Goal: Information Seeking & Learning: Learn about a topic

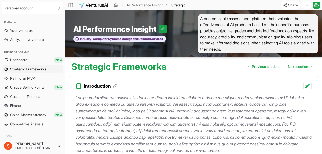
scroll to position [1183, 0]
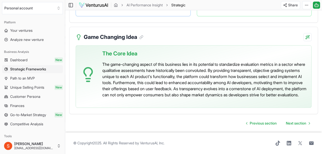
click at [26, 30] on span "Your ventures" at bounding box center [21, 30] width 22 height 5
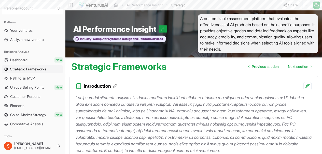
scroll to position [1183, 0]
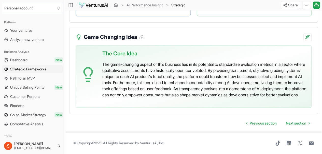
click at [26, 29] on span "Your ventures" at bounding box center [21, 30] width 22 height 5
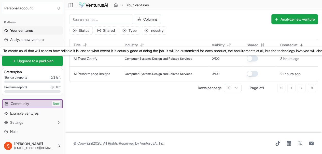
click at [82, 59] on link "AI Trust Certify" at bounding box center [86, 59] width 24 height 4
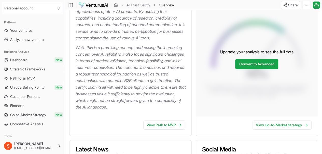
scroll to position [101, 0]
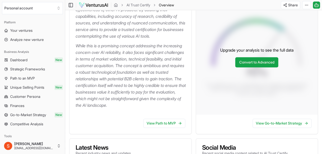
click at [185, 58] on p "While this is a promising concept addressing the increasing concern over AI rel…" at bounding box center [132, 76] width 112 height 66
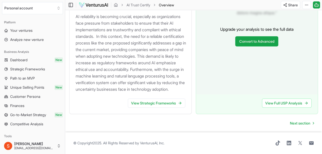
scroll to position [592, 0]
click at [164, 108] on link "View Strategic Frameworks" at bounding box center [157, 103] width 58 height 9
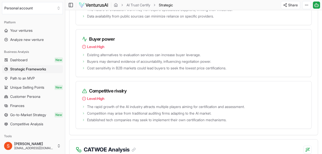
scroll to position [877, 0]
click at [84, 114] on icon at bounding box center [83, 113] width 1 height 2
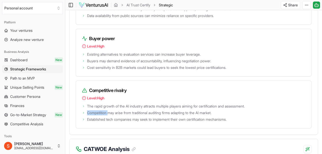
click at [84, 114] on icon at bounding box center [83, 113] width 1 height 2
click at [118, 114] on span "Competition may arise from traditional auditing firms adapting to the AI market." at bounding box center [149, 113] width 124 height 5
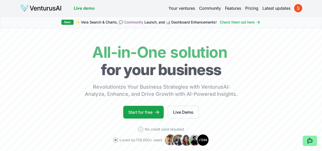
click at [254, 7] on link "Pricing" at bounding box center [251, 8] width 13 height 6
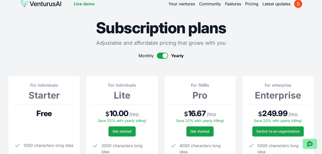
scroll to position [4, 0]
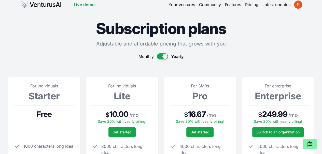
click at [162, 56] on button "button" at bounding box center [162, 56] width 11 height 6
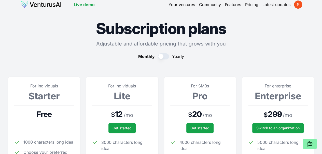
click at [162, 56] on button "button" at bounding box center [163, 56] width 11 height 6
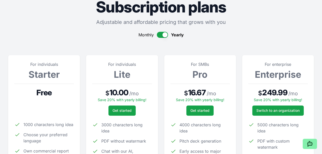
scroll to position [22, 0]
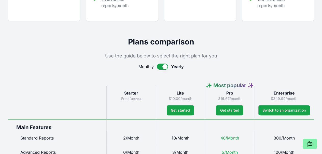
scroll to position [203, 0]
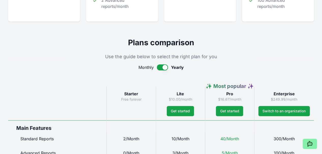
click at [164, 71] on button "button" at bounding box center [162, 67] width 11 height 6
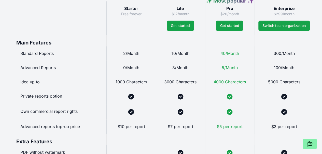
scroll to position [285, 0]
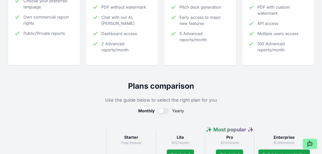
type button "on"
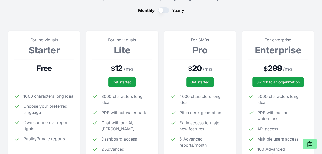
scroll to position [49, 0]
drag, startPoint x: 206, startPoint y: 83, endPoint x: 195, endPoint y: 122, distance: 40.8
click at [195, 122] on div "For SMBs Pro $ 20 / mo Get started 4000 characters long idea Pitch deck generat…" at bounding box center [200, 101] width 60 height 128
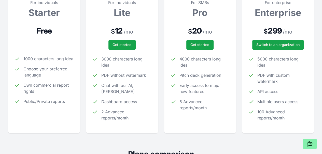
scroll to position [87, 0]
drag, startPoint x: 200, startPoint y: 51, endPoint x: 206, endPoint y: 110, distance: 58.4
click at [206, 110] on div "For SMBs Pro $ 20 / mo Get started 4000 characters long idea Pitch deck generat…" at bounding box center [200, 63] width 60 height 128
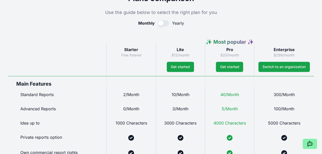
scroll to position [243, 0]
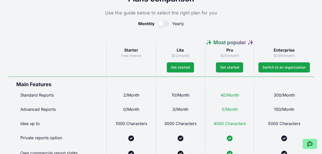
drag, startPoint x: 187, startPoint y: 71, endPoint x: 192, endPoint y: 101, distance: 30.4
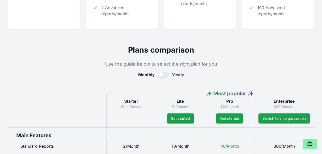
scroll to position [197, 0]
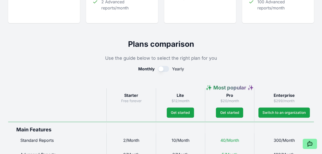
click at [232, 115] on span "Get started" at bounding box center [229, 112] width 19 height 5
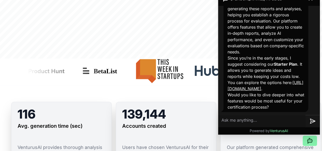
scroll to position [361, 0]
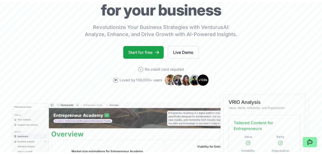
scroll to position [0, 0]
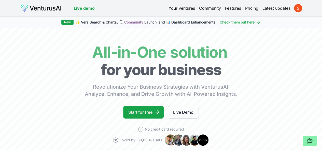
click at [252, 9] on link "Pricing" at bounding box center [251, 8] width 13 height 6
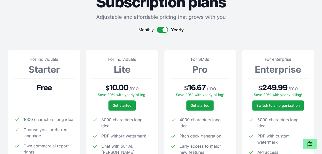
scroll to position [31, 0]
click at [158, 27] on div "Monthly Yearly" at bounding box center [161, 29] width 306 height 6
click at [160, 31] on button "button" at bounding box center [162, 29] width 11 height 6
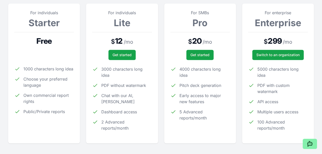
scroll to position [78, 0]
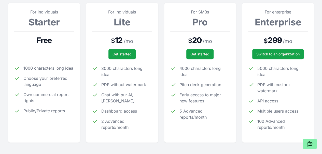
click at [197, 54] on button "Get started" at bounding box center [199, 54] width 27 height 10
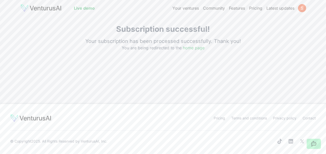
click at [199, 47] on link "home page" at bounding box center [194, 47] width 22 height 5
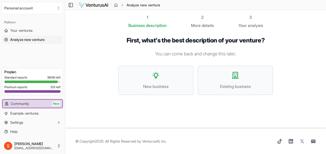
click at [22, 31] on span "Your ventures" at bounding box center [21, 30] width 22 height 5
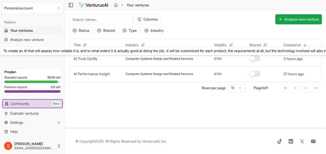
click at [94, 58] on link "AI Trust Certify" at bounding box center [86, 59] width 24 height 4
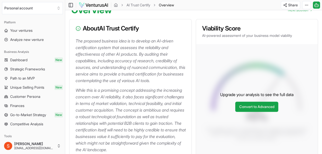
scroll to position [62, 0]
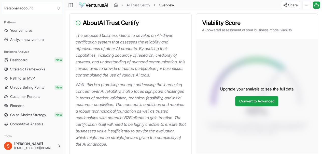
click at [256, 101] on link "Convert to Advanced" at bounding box center [256, 101] width 43 height 10
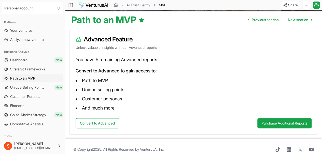
scroll to position [48, 0]
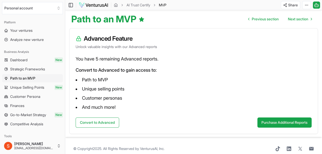
drag, startPoint x: 108, startPoint y: 123, endPoint x: 162, endPoint y: 87, distance: 65.0
click at [162, 87] on div "Advanced Feature Unlock valuable insights with our Advanced reports You have 5 …" at bounding box center [193, 81] width 249 height 106
click at [31, 29] on span "Your ventures" at bounding box center [21, 30] width 22 height 5
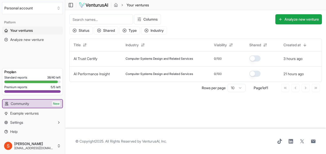
drag, startPoint x: 87, startPoint y: 58, endPoint x: 209, endPoint y: 106, distance: 131.1
click at [209, 106] on main "Toggle Sidebar Your ventures Your ventures Columns Analyze new venture Status S…" at bounding box center [195, 77] width 261 height 154
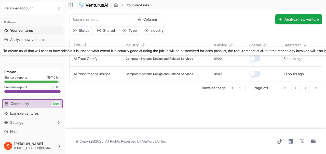
click at [91, 58] on link "AI Trust Certify" at bounding box center [86, 59] width 24 height 4
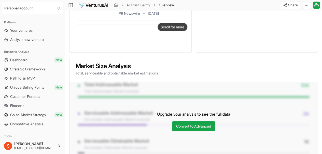
scroll to position [390, 0]
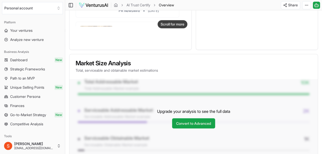
click at [197, 127] on link "Convert to Advanced" at bounding box center [193, 123] width 43 height 10
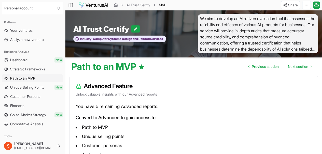
scroll to position [59, 0]
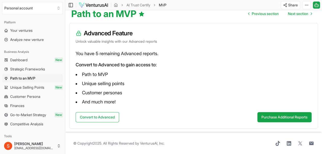
click at [105, 115] on button "Convert to Advanced" at bounding box center [98, 117] width 44 height 10
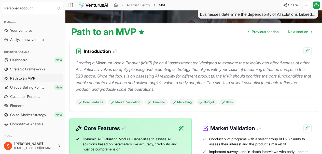
scroll to position [12, 0]
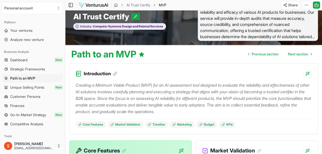
click at [40, 68] on span "Strategic Frameworks" at bounding box center [27, 69] width 35 height 5
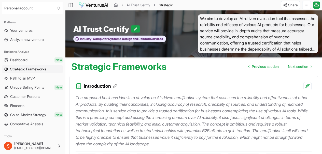
click at [34, 60] on link "Dashboard New" at bounding box center [32, 60] width 61 height 8
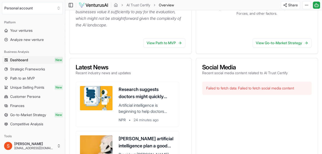
scroll to position [182, 0]
click at [257, 88] on div "Failed to fetch data: Failed to fetch social media content" at bounding box center [257, 88] width 110 height 13
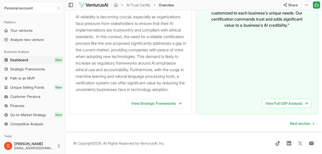
scroll to position [627, 0]
click at [155, 100] on link "View Strategic Frameworks" at bounding box center [157, 103] width 58 height 9
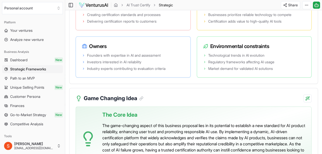
scroll to position [1192, 0]
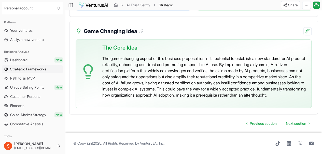
click at [290, 119] on link "Next section" at bounding box center [298, 124] width 32 height 10
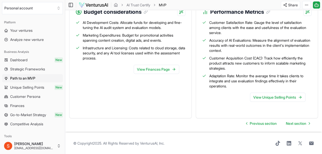
scroll to position [632, 0]
click at [271, 96] on link "View Unique Selling Points" at bounding box center [278, 97] width 56 height 9
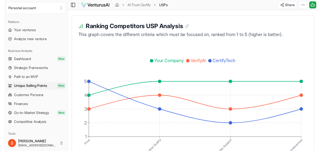
scroll to position [1092, 0]
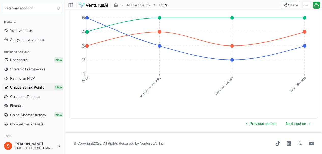
click at [316, 6] on icon at bounding box center [316, 5] width 5 height 6
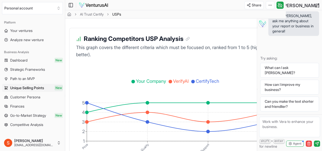
click at [300, 91] on button "How can I improve my business?" at bounding box center [289, 86] width 59 height 15
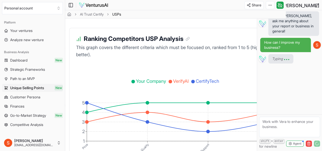
scroll to position [727, 0]
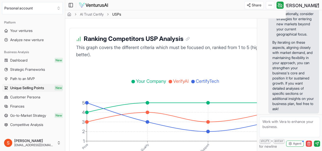
click at [145, 74] on icon "Price Merchandise Quality Customer Support Innovativeness 1 2 3 4 5" at bounding box center [172, 121] width 200 height 115
click at [35, 118] on link "Go-to-Market Strategy New" at bounding box center [32, 115] width 61 height 8
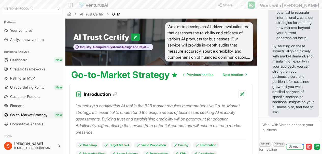
click at [35, 118] on link "Go-to-Market Strategy New" at bounding box center [32, 115] width 61 height 8
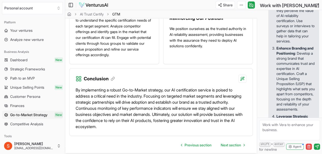
scroll to position [812, 0]
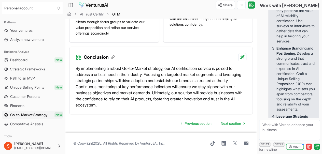
click at [35, 124] on span "Competitive Analysis" at bounding box center [26, 124] width 33 height 5
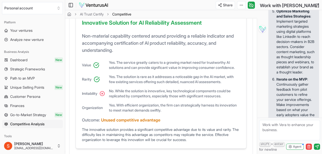
scroll to position [365, 0]
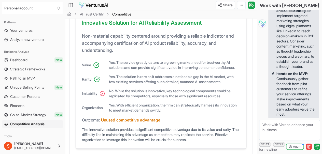
click at [282, 132] on textarea at bounding box center [289, 130] width 61 height 20
type textarea "hwo c"
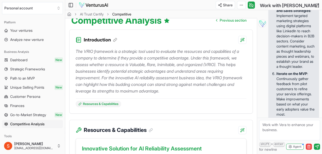
scroll to position [0, 0]
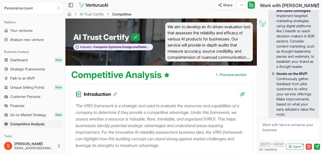
click at [46, 113] on span "Go-to-Market Strategy" at bounding box center [28, 115] width 36 height 5
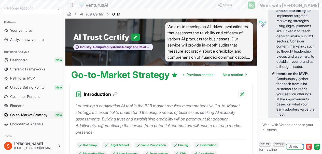
click at [37, 89] on span "Unique Selling Points" at bounding box center [27, 87] width 34 height 5
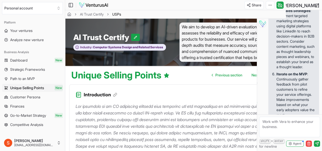
click at [38, 59] on link "Dashboard New" at bounding box center [32, 60] width 61 height 8
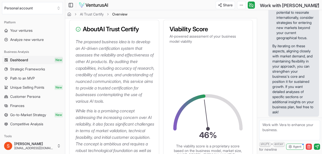
scroll to position [66, 0]
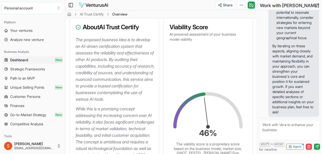
click at [275, 126] on textarea at bounding box center [289, 130] width 61 height 20
type textarea "Can I edit the business idea within a report?"
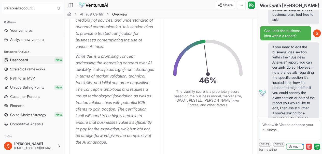
scroll to position [0, 0]
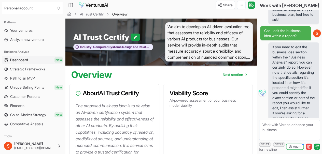
click at [44, 28] on link "Your ventures" at bounding box center [32, 30] width 61 height 8
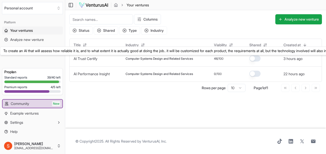
click at [94, 59] on link "AI Trust Certify" at bounding box center [86, 59] width 24 height 4
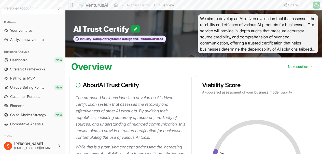
scroll to position [715, 0]
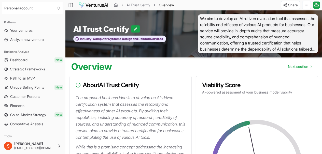
click at [77, 87] on icon at bounding box center [78, 85] width 5 height 5
click at [310, 7] on html "Personal account Platform Your ventures Analyze new venture Business Analysis D…" at bounding box center [161, 77] width 322 height 154
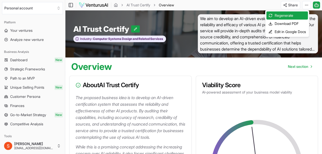
scroll to position [857, 0]
click at [288, 32] on div "Edit in Google Docs" at bounding box center [287, 32] width 42 height 8
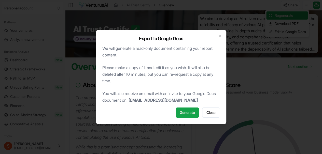
click at [216, 112] on span "Close" at bounding box center [211, 112] width 9 height 5
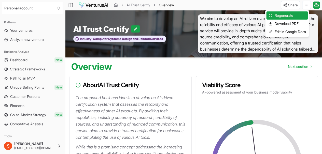
click at [176, 76] on html "Personal account Platform Your ventures Analyze new venture Business Analysis D…" at bounding box center [161, 77] width 322 height 154
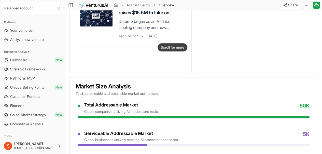
scroll to position [460, 0]
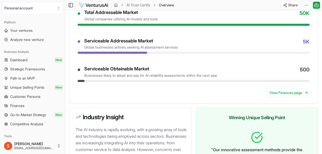
click at [281, 93] on link "View Finances page" at bounding box center [288, 92] width 45 height 9
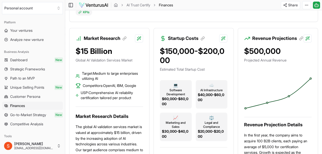
scroll to position [133, 0]
click at [318, 4] on icon at bounding box center [316, 5] width 5 height 6
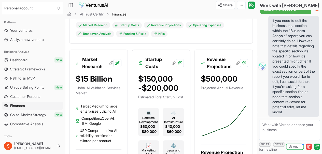
click at [285, 130] on textarea at bounding box center [289, 130] width 61 height 20
type textarea "Hmm so I g"
type textarea "No I want to edit the venture idea itself is that possible?"
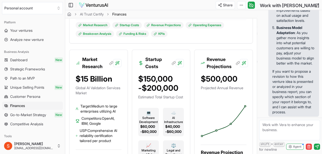
scroll to position [1301, 0]
type textarea "How should I interpret a 46% viability score here?"
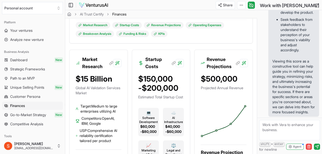
scroll to position [2075, 0]
click at [284, 125] on textarea at bounding box center [289, 130] width 61 height 20
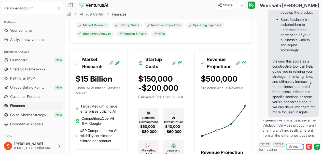
type textarea "It seems like this is basically an AI Validation Services product - am I offeri…"
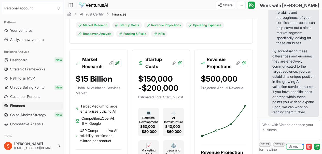
scroll to position [2633, 0]
click at [31, 28] on link "Your ventures" at bounding box center [32, 30] width 61 height 8
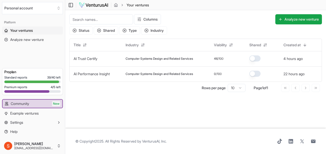
click at [295, 22] on button "Analyze new venture" at bounding box center [298, 19] width 47 height 10
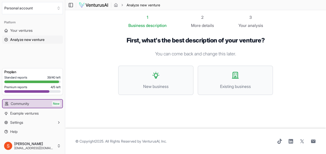
click at [147, 76] on button "New business" at bounding box center [155, 81] width 75 height 30
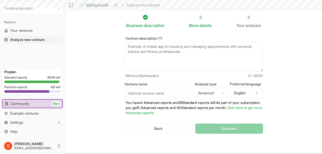
click at [153, 59] on textarea "Venture description (*)" at bounding box center [194, 57] width 139 height 30
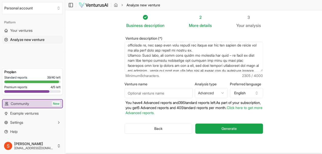
scroll to position [37, 0]
click at [150, 65] on textarea "Venture description (*)" at bounding box center [194, 57] width 139 height 30
click at [153, 56] on textarea "Venture description (*)" at bounding box center [194, 57] width 139 height 30
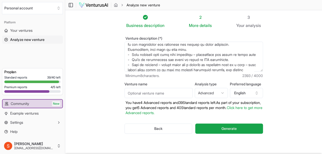
scroll to position [90, 0]
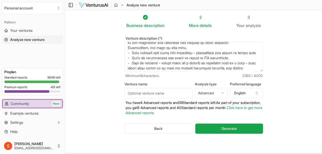
click at [255, 48] on textarea "Venture description (*)" at bounding box center [194, 57] width 139 height 30
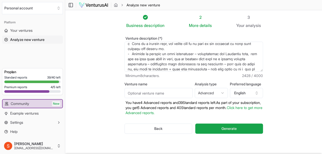
scroll to position [148, 0]
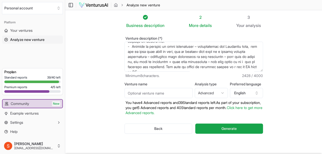
click at [249, 60] on textarea "Venture description (*)" at bounding box center [194, 57] width 139 height 30
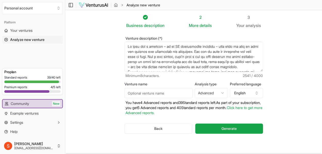
scroll to position [163, 0]
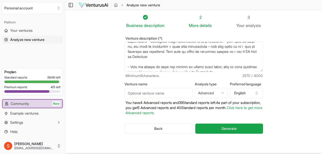
type textarea "My idea for a product – is an AI headhunting platform – that will be used by bo…"
click at [258, 129] on button "Generate" at bounding box center [229, 129] width 68 height 10
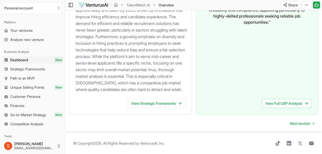
scroll to position [613, 0]
click at [173, 108] on link "View Strategic Frameworks" at bounding box center [157, 103] width 58 height 9
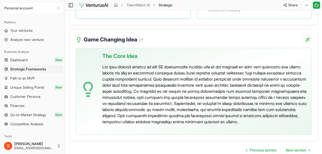
scroll to position [1303, 0]
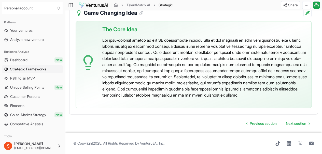
click at [298, 121] on span "Next section" at bounding box center [296, 123] width 20 height 5
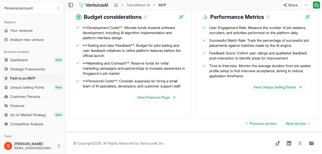
scroll to position [700, 0]
click at [298, 122] on span "Next section" at bounding box center [296, 123] width 20 height 5
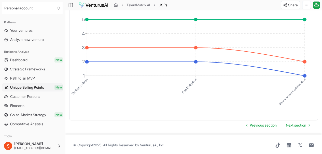
scroll to position [996, 0]
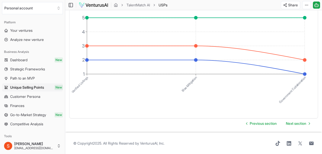
click at [302, 121] on span "Next section" at bounding box center [296, 123] width 20 height 5
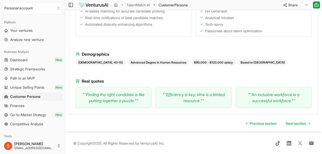
scroll to position [516, 0]
click at [301, 127] on link "Next section" at bounding box center [298, 124] width 32 height 10
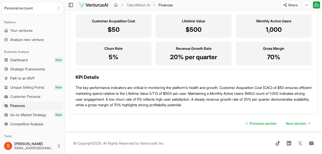
scroll to position [585, 0]
click at [302, 121] on span "Next section" at bounding box center [296, 123] width 20 height 5
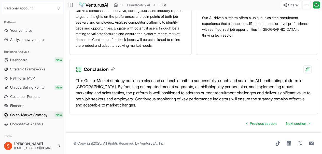
scroll to position [606, 0]
click at [310, 122] on icon "Go to next page" at bounding box center [309, 124] width 4 height 4
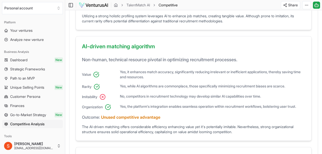
scroll to position [426, 0]
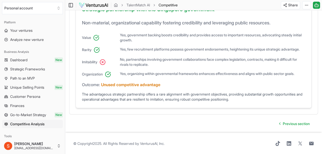
click at [46, 63] on link "Dashboard New" at bounding box center [32, 60] width 61 height 8
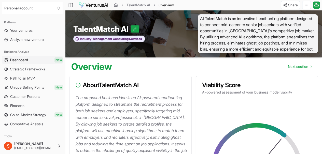
click at [39, 31] on link "Your ventures" at bounding box center [32, 30] width 61 height 8
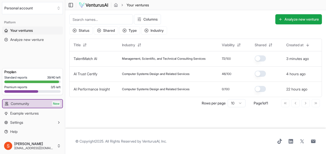
click at [82, 73] on link "AI Trust Certify" at bounding box center [86, 74] width 24 height 4
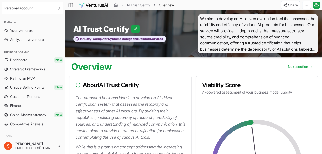
click at [25, 102] on link "Finances" at bounding box center [32, 106] width 61 height 8
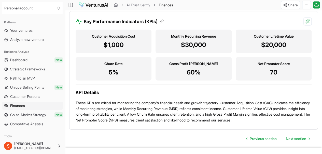
scroll to position [575, 0]
click at [195, 49] on p "$30,000" at bounding box center [194, 45] width 68 height 8
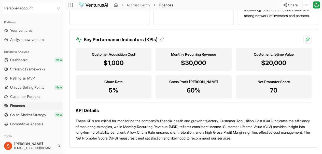
scroll to position [556, 0]
click at [175, 85] on h3 "Gross Profit Margin" at bounding box center [194, 82] width 68 height 5
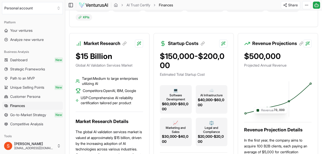
scroll to position [129, 0]
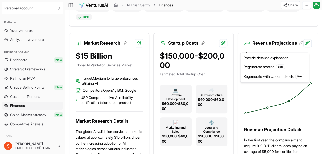
click at [274, 58] on div "Provide detailed explanation" at bounding box center [275, 58] width 66 height 8
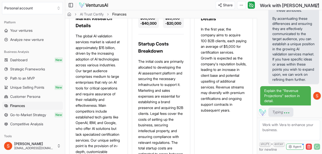
scroll to position [276, 0]
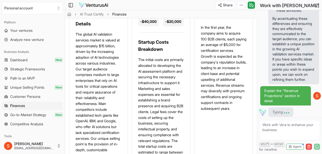
click at [318, 5] on icon at bounding box center [317, 6] width 4 height 4
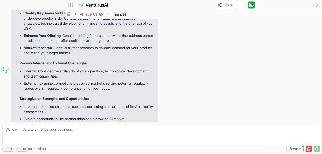
scroll to position [565, 0]
click at [317, 3] on button at bounding box center [317, 6] width 10 height 10
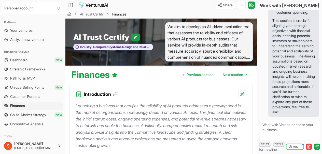
scroll to position [3228, 0]
click at [285, 129] on textarea at bounding box center [289, 130] width 61 height 20
type textarea "Is this just for the first year?"
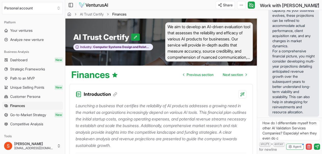
scroll to position [7, 0]
type textarea "How do I differentiate myself from other AI Validation Services Companies? Espe…"
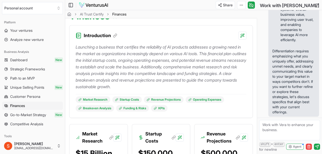
scroll to position [4877, 0]
click at [293, 147] on span "Agent" at bounding box center [297, 147] width 8 height 4
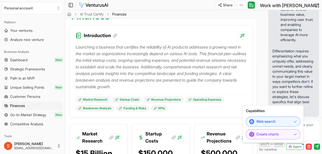
click at [307, 127] on textarea at bounding box center [289, 130] width 61 height 20
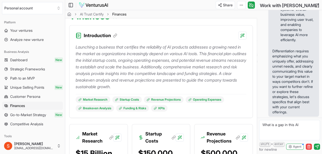
type textarea "What is a gap in this AI"
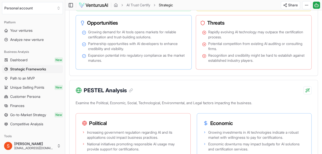
scroll to position [398, 0]
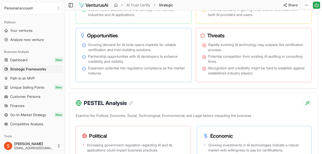
click at [35, 33] on link "Your ventures" at bounding box center [32, 30] width 61 height 8
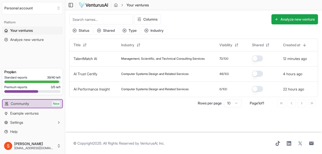
click at [104, 58] on td "TalentMatch AI" at bounding box center [94, 58] width 48 height 15
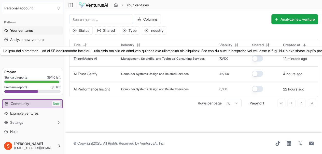
click at [95, 57] on link "TalentMatch AI" at bounding box center [85, 59] width 23 height 4
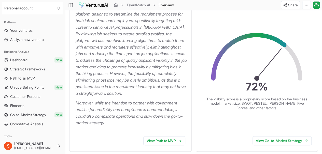
scroll to position [101, 0]
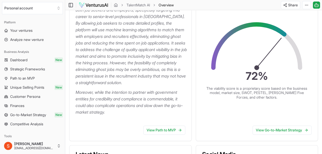
click at [35, 106] on link "Finances" at bounding box center [32, 106] width 61 height 8
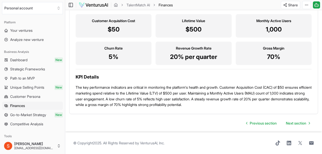
scroll to position [561, 0]
